Goal: Navigation & Orientation: Find specific page/section

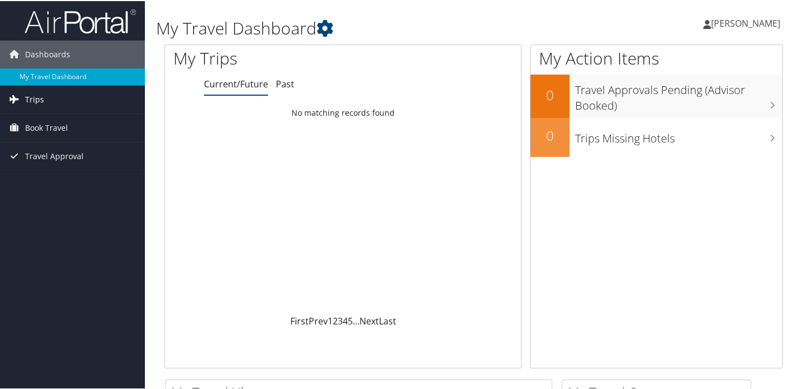
click at [96, 97] on link "Trips" at bounding box center [72, 99] width 145 height 28
click at [48, 174] on span "Book Travel" at bounding box center [46, 177] width 43 height 28
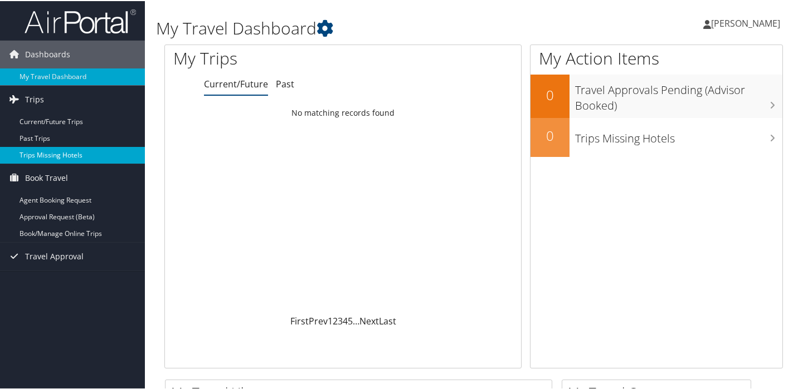
click at [89, 152] on link "Trips Missing Hotels" at bounding box center [72, 154] width 145 height 17
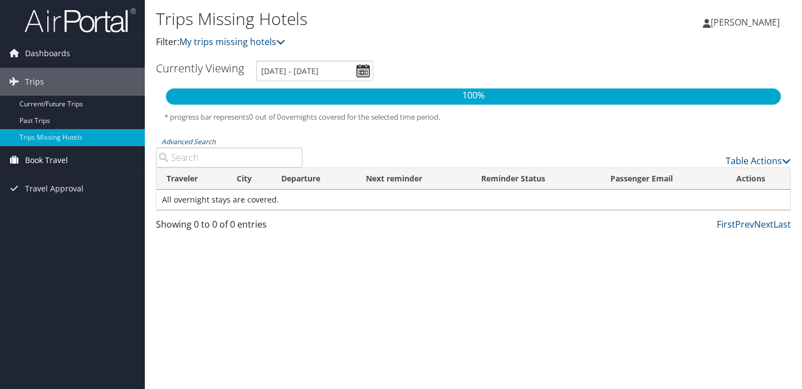
click at [56, 163] on span "Book Travel" at bounding box center [46, 161] width 43 height 28
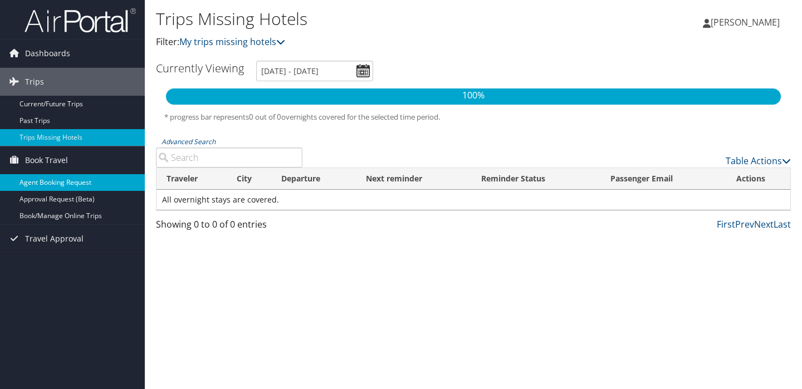
click at [53, 178] on link "Agent Booking Request" at bounding box center [72, 182] width 145 height 17
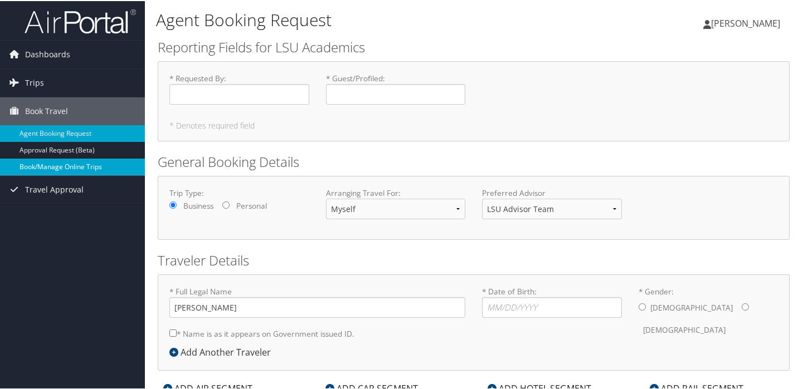
click at [50, 167] on link "Book/Manage Online Trips" at bounding box center [72, 166] width 145 height 17
click at [55, 166] on link "Book/Manage Online Trips" at bounding box center [72, 166] width 145 height 17
